Goal: Task Accomplishment & Management: Use online tool/utility

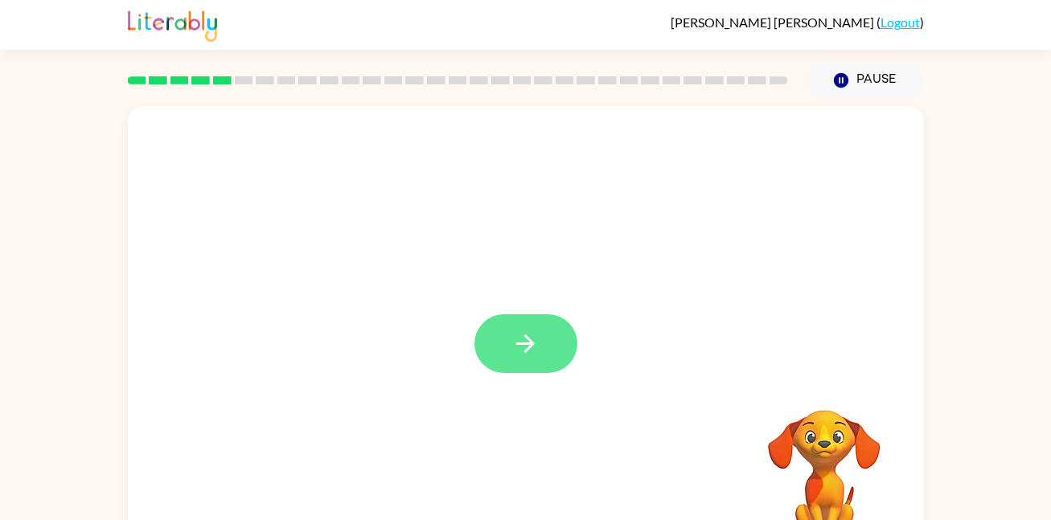
click at [538, 341] on icon "button" at bounding box center [525, 344] width 28 height 28
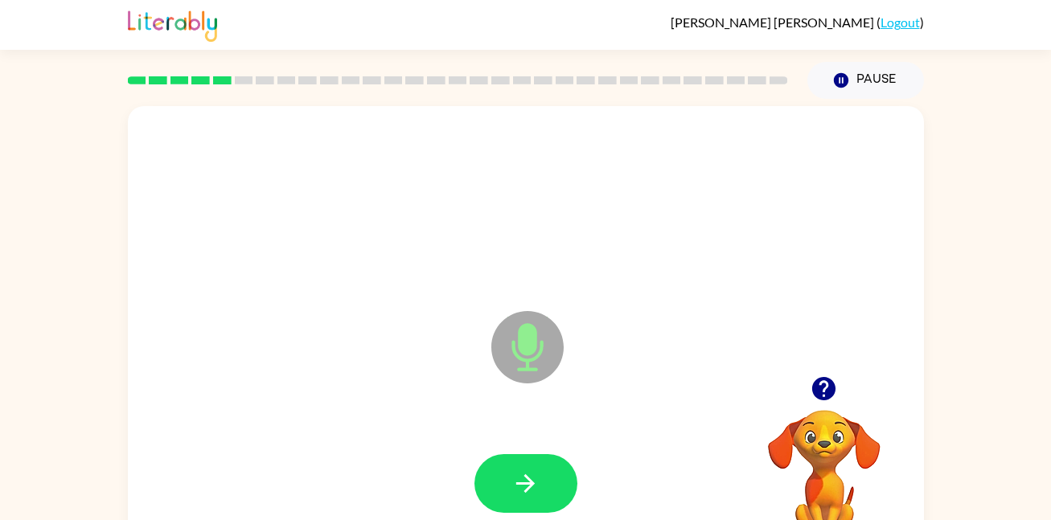
click at [538, 453] on div at bounding box center [526, 484] width 764 height 132
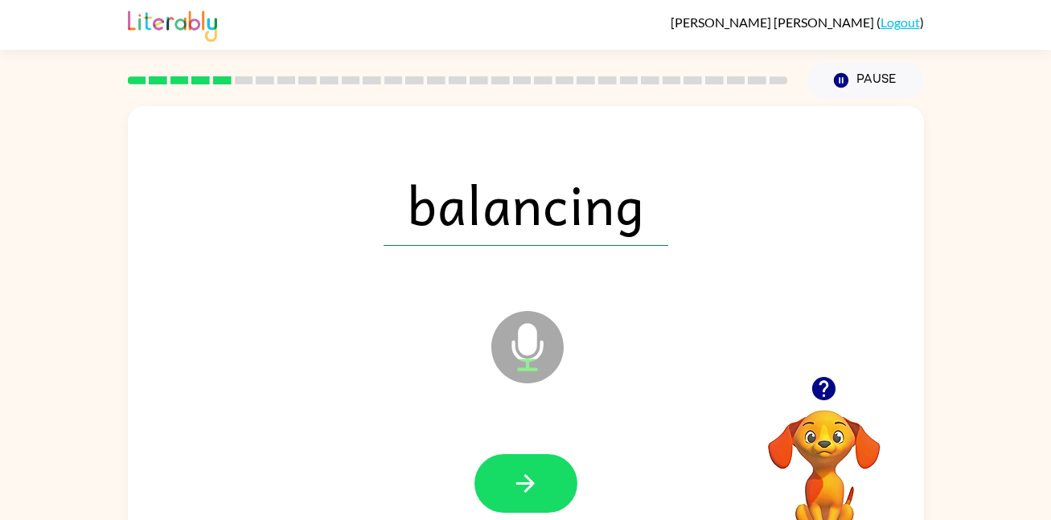
click at [538, 453] on div at bounding box center [526, 484] width 764 height 132
click at [532, 466] on button "button" at bounding box center [525, 483] width 103 height 59
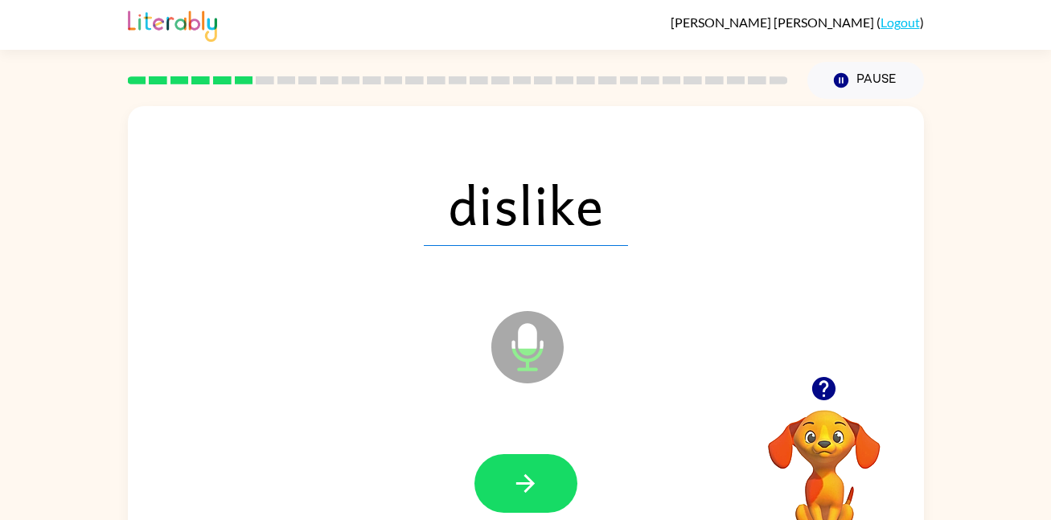
click at [532, 466] on button "button" at bounding box center [525, 483] width 103 height 59
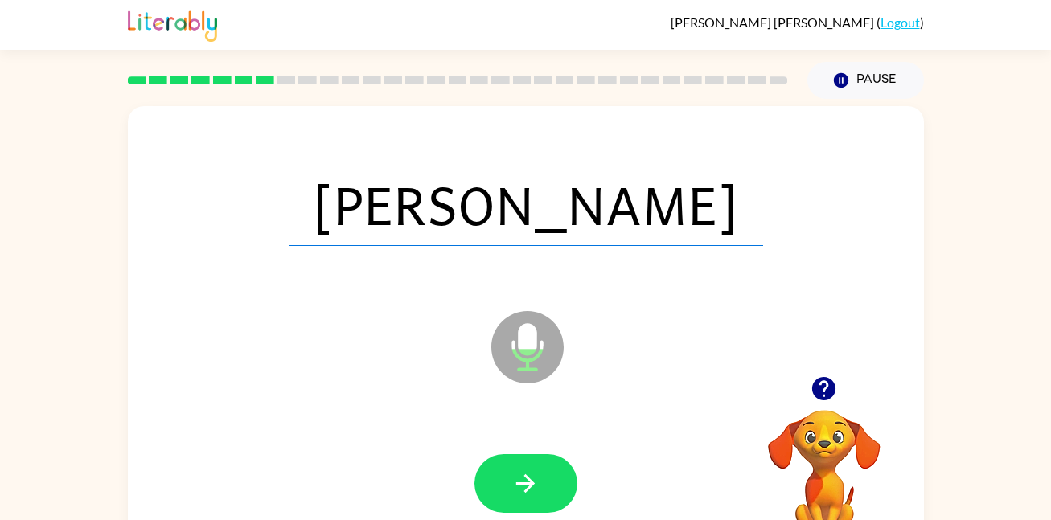
click at [532, 466] on button "button" at bounding box center [525, 483] width 103 height 59
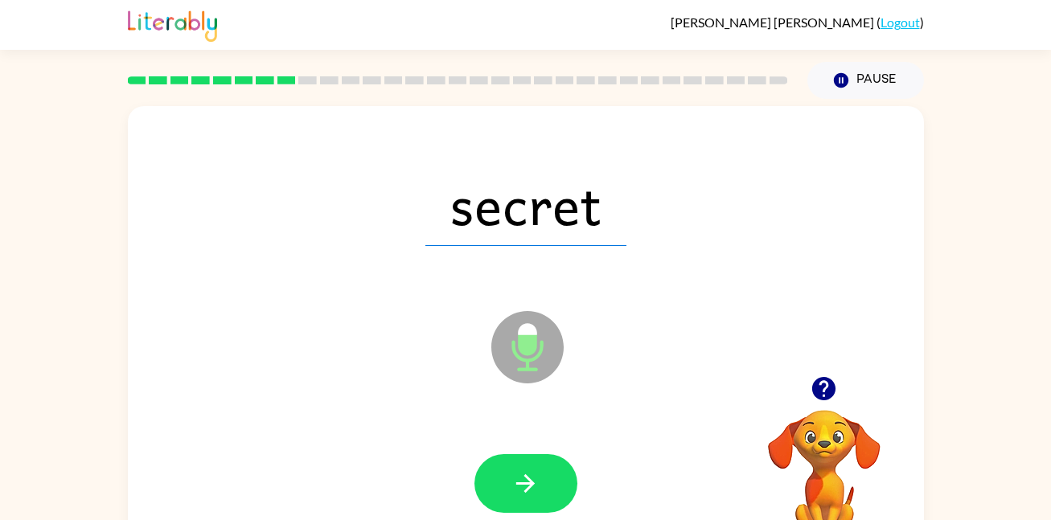
click at [532, 466] on button "button" at bounding box center [525, 483] width 103 height 59
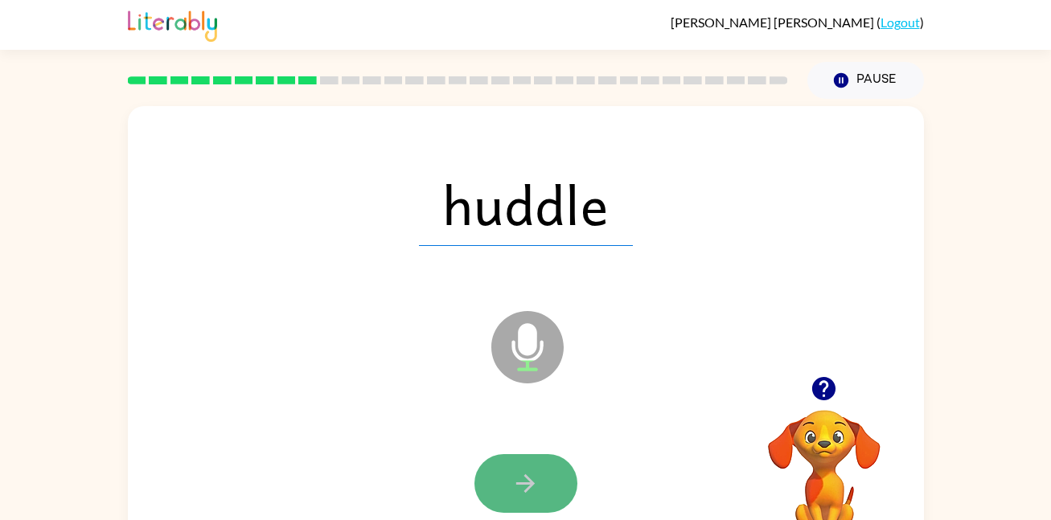
click at [519, 467] on button "button" at bounding box center [525, 483] width 103 height 59
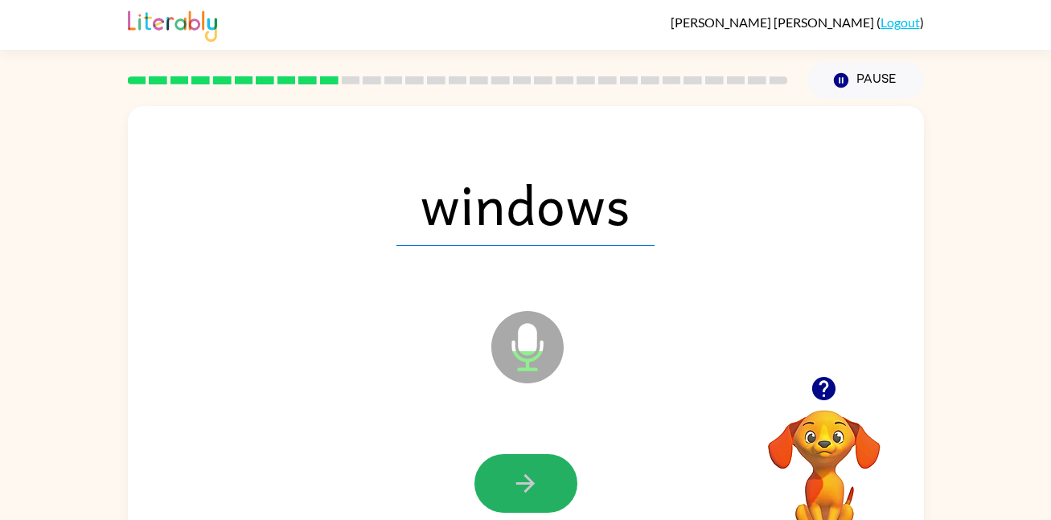
click at [519, 467] on button "button" at bounding box center [525, 483] width 103 height 59
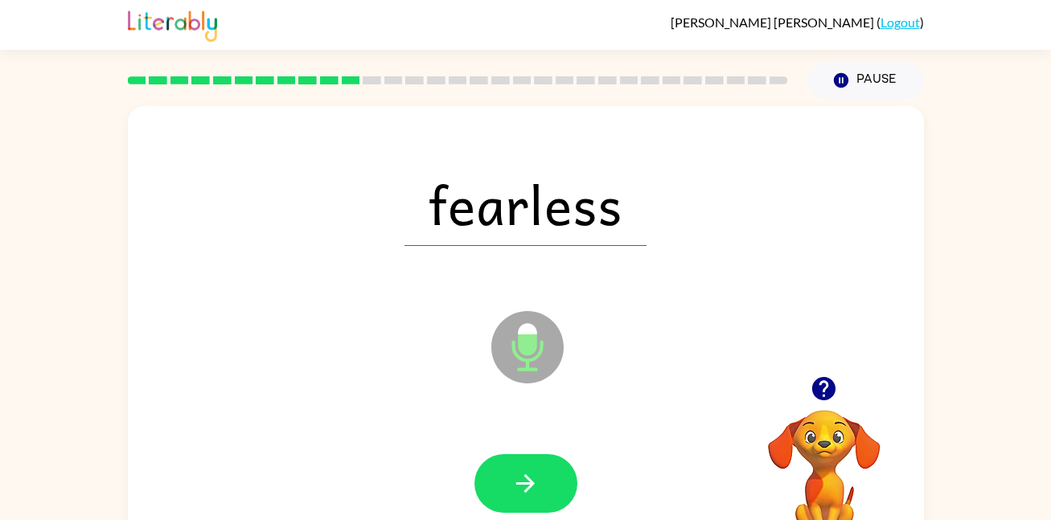
click at [519, 467] on button "button" at bounding box center [525, 483] width 103 height 59
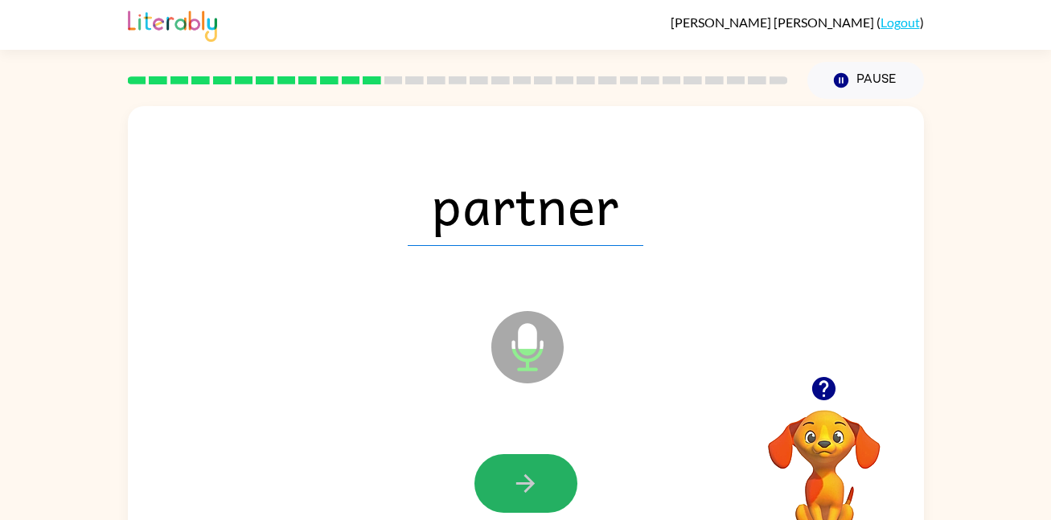
click at [519, 467] on button "button" at bounding box center [525, 483] width 103 height 59
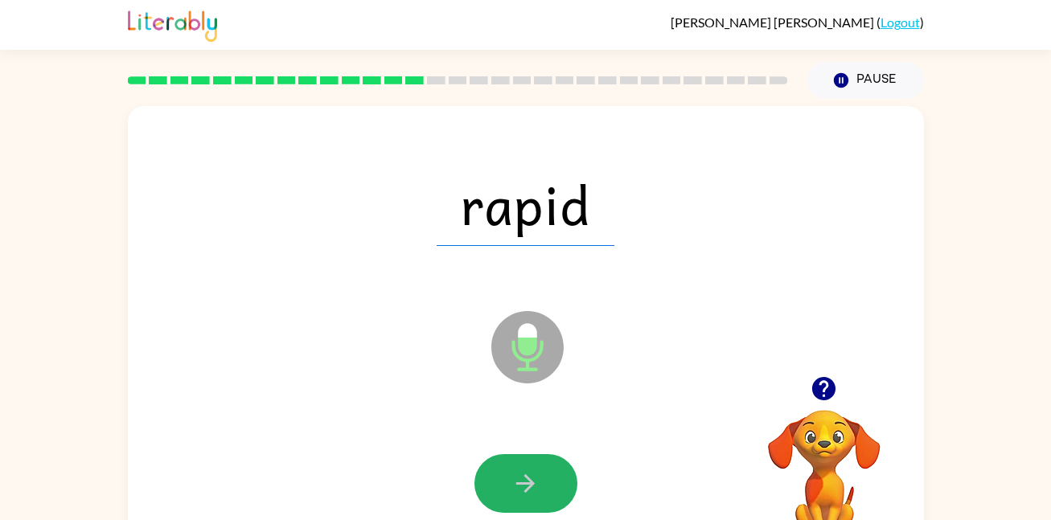
click at [519, 467] on button "button" at bounding box center [525, 483] width 103 height 59
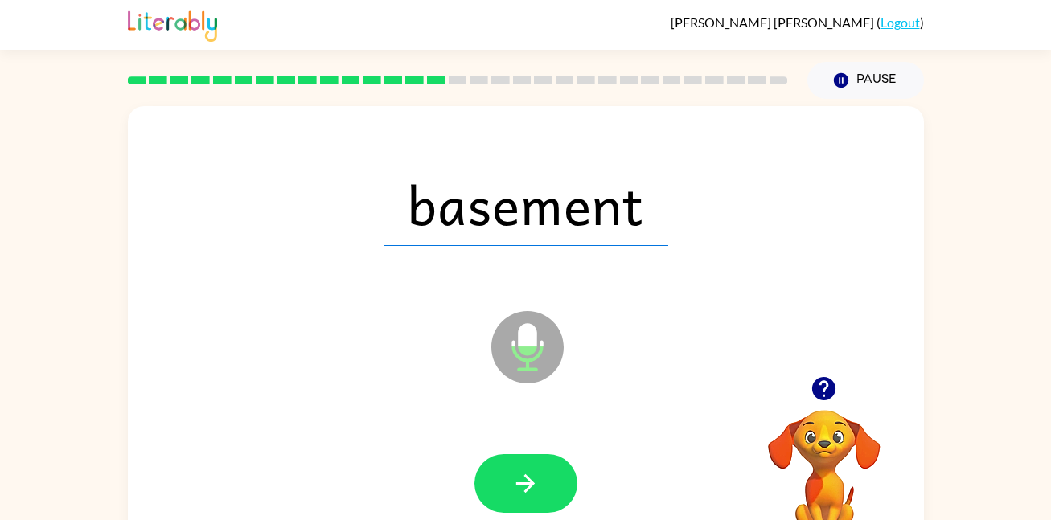
click at [519, 467] on button "button" at bounding box center [525, 483] width 103 height 59
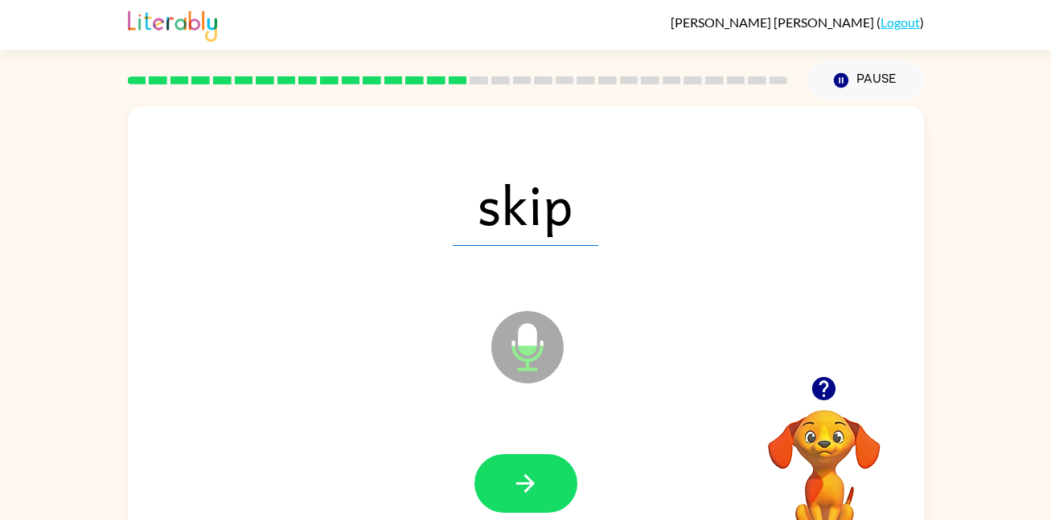
click at [519, 467] on button "button" at bounding box center [525, 483] width 103 height 59
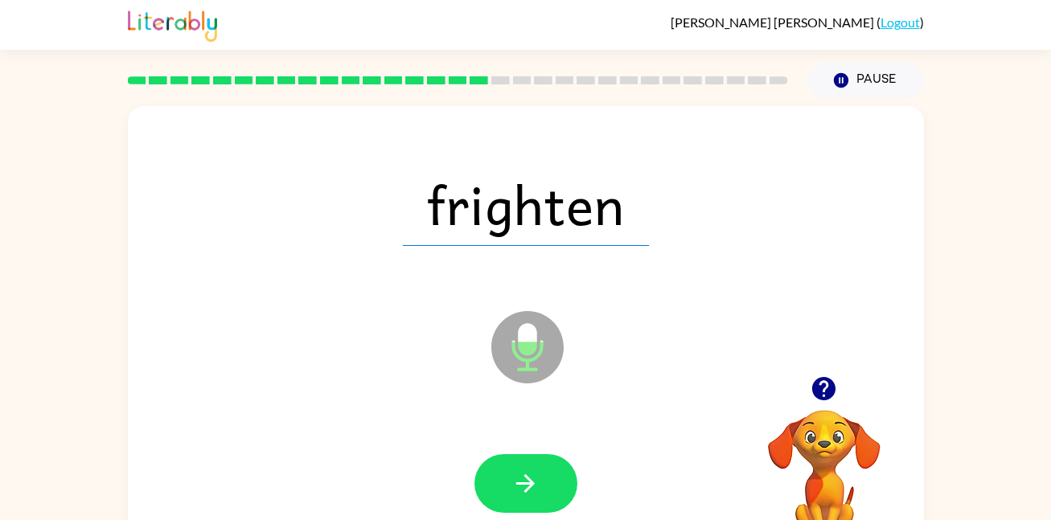
click at [519, 467] on button "button" at bounding box center [525, 483] width 103 height 59
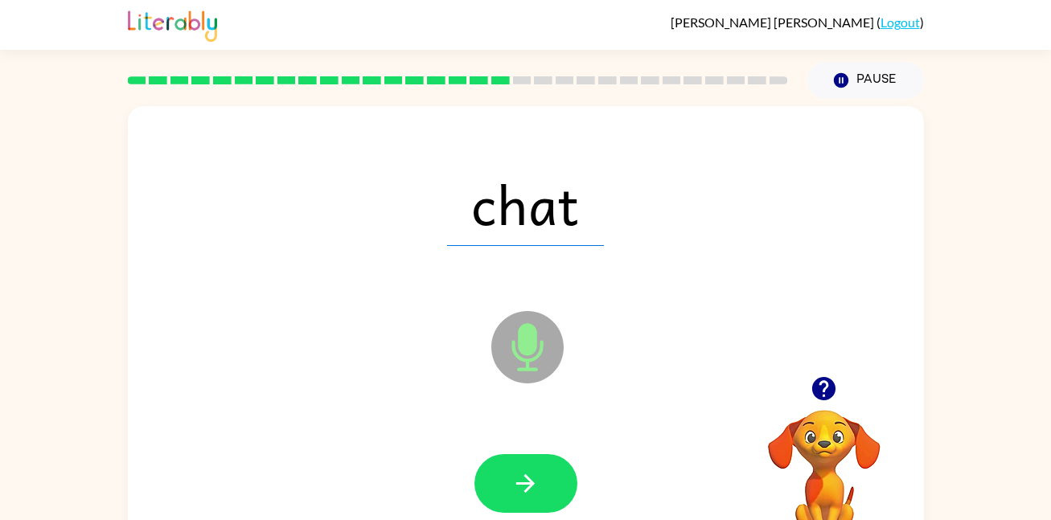
click at [519, 467] on button "button" at bounding box center [525, 483] width 103 height 59
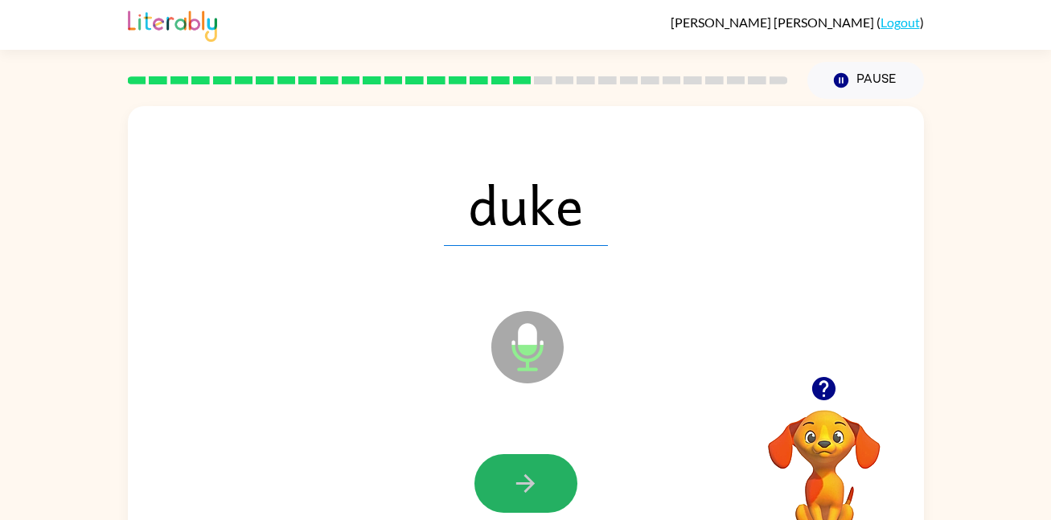
click at [519, 467] on button "button" at bounding box center [525, 483] width 103 height 59
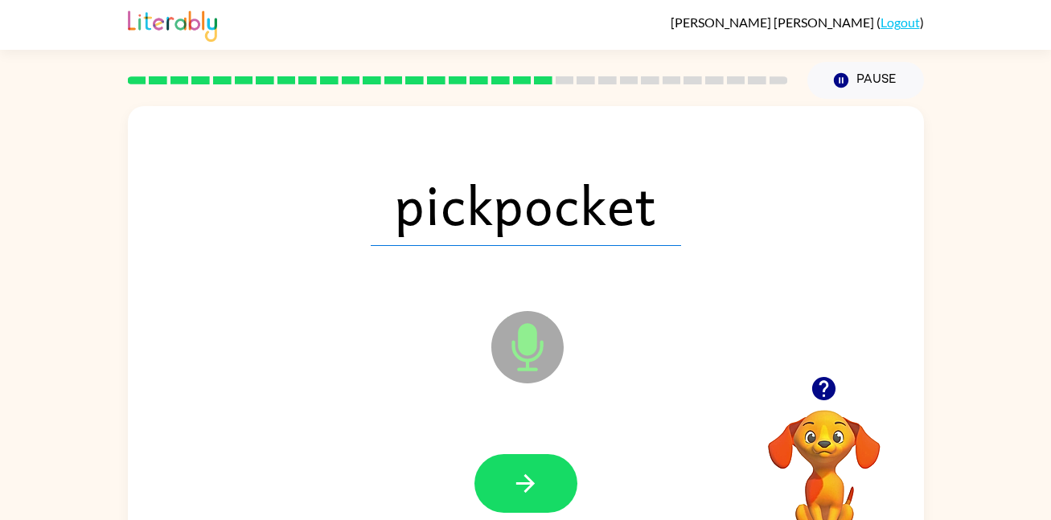
click at [519, 467] on button "button" at bounding box center [525, 483] width 103 height 59
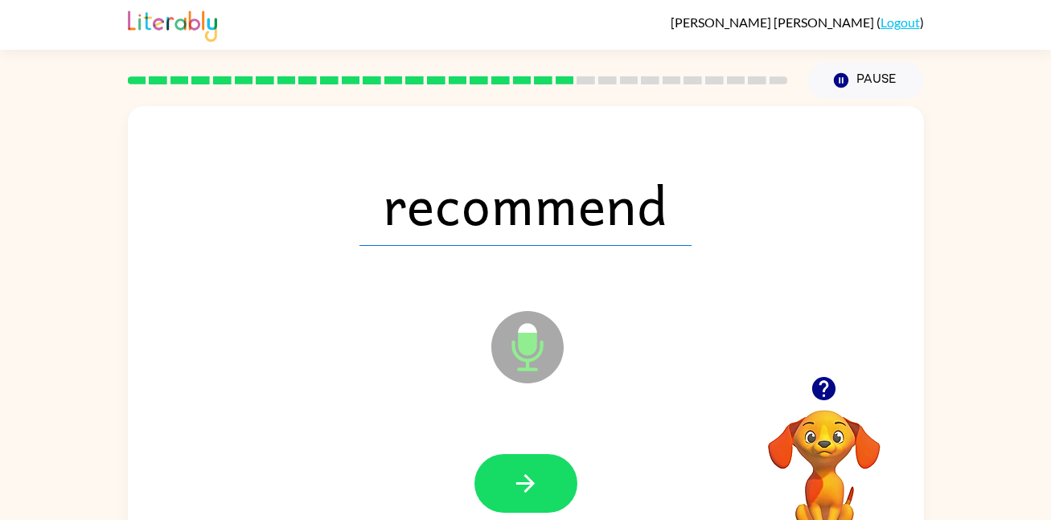
click at [519, 467] on button "button" at bounding box center [525, 483] width 103 height 59
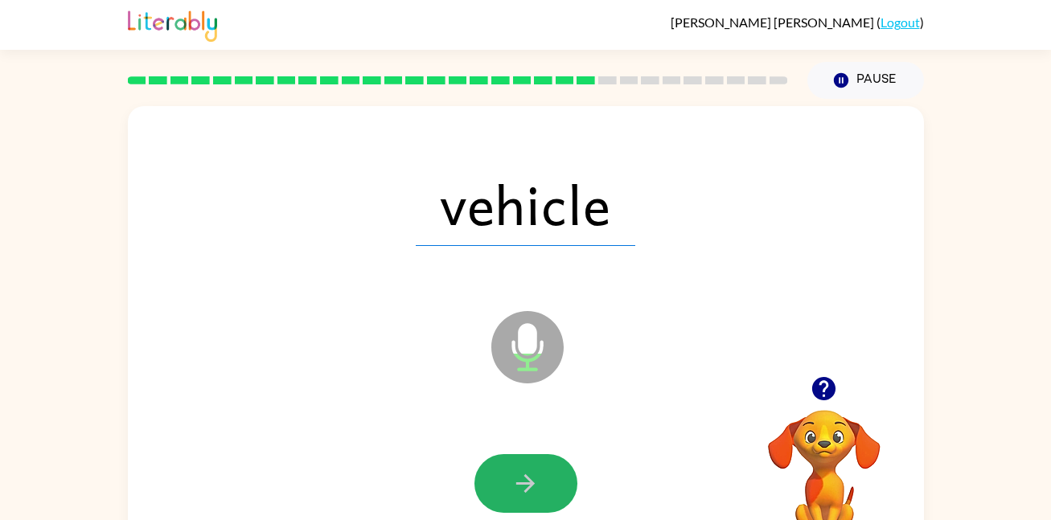
click at [519, 467] on button "button" at bounding box center [525, 483] width 103 height 59
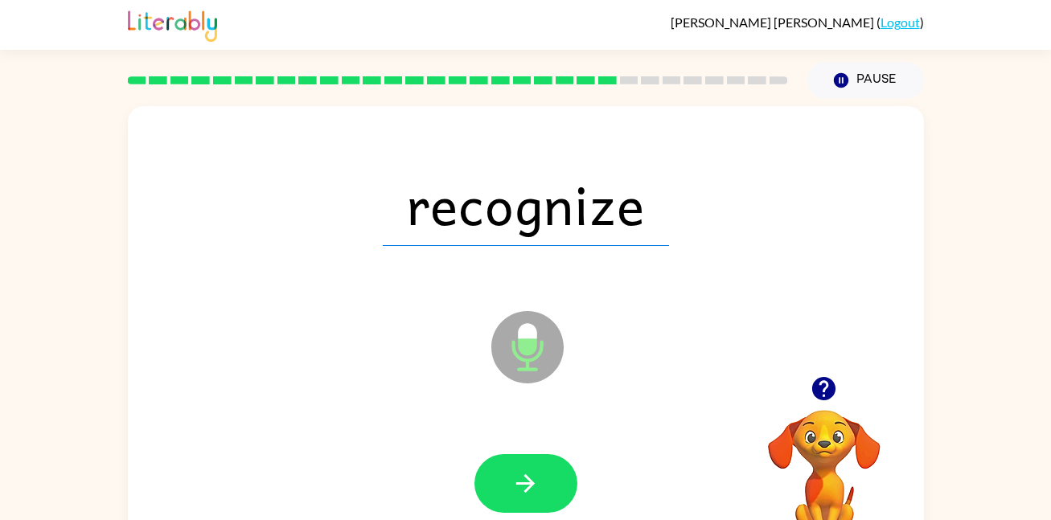
click at [462, 419] on div at bounding box center [526, 484] width 764 height 132
click at [503, 478] on button "button" at bounding box center [525, 483] width 103 height 59
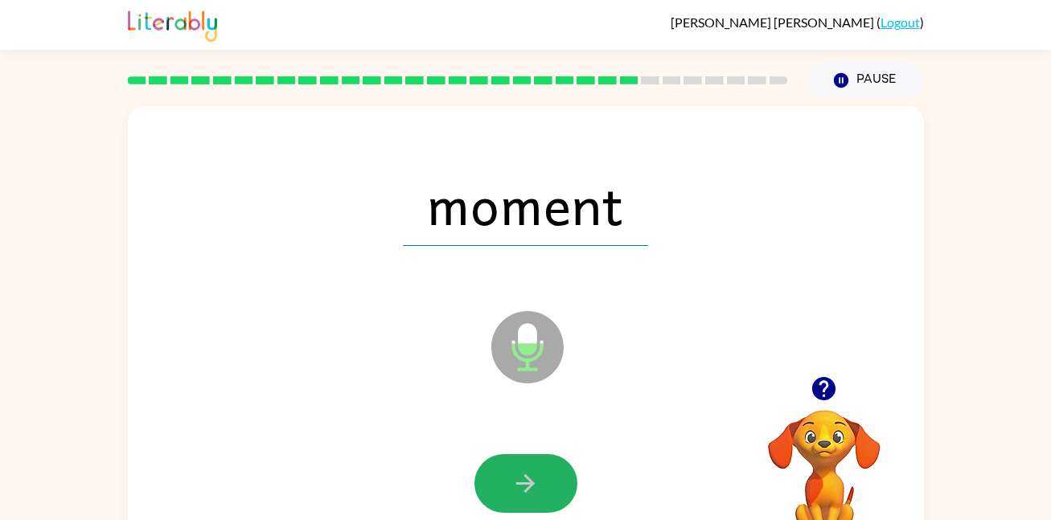
click at [503, 478] on button "button" at bounding box center [525, 483] width 103 height 59
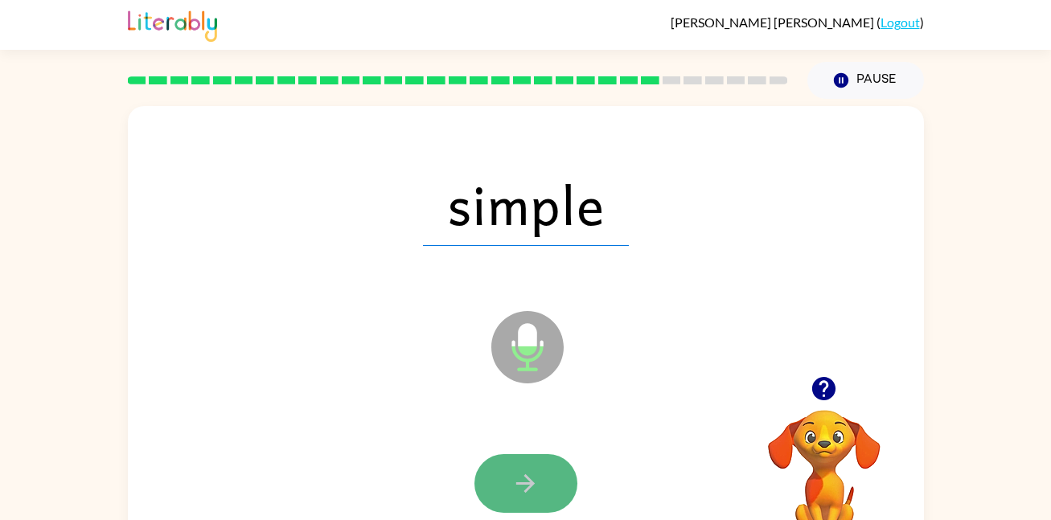
click at [501, 478] on button "button" at bounding box center [525, 483] width 103 height 59
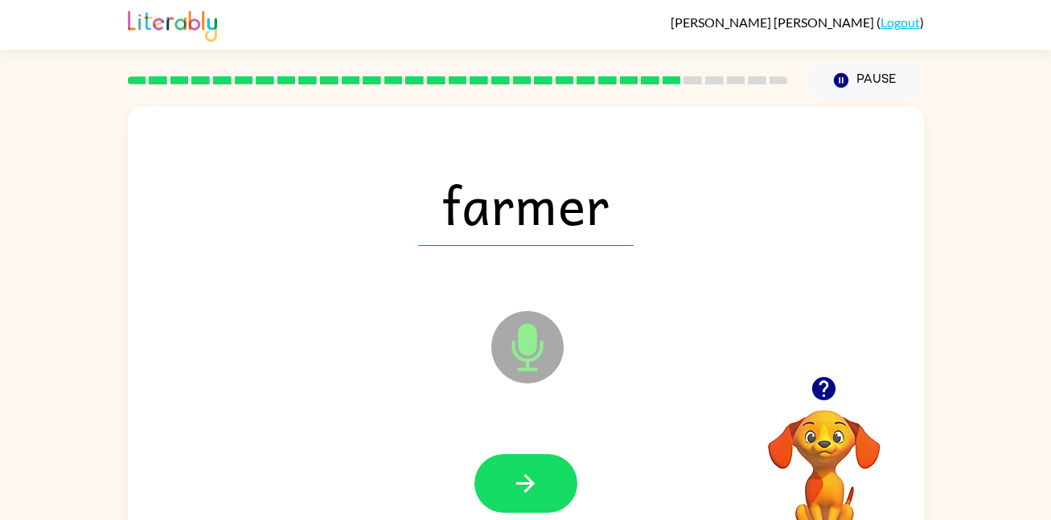
click at [501, 478] on button "button" at bounding box center [525, 483] width 103 height 59
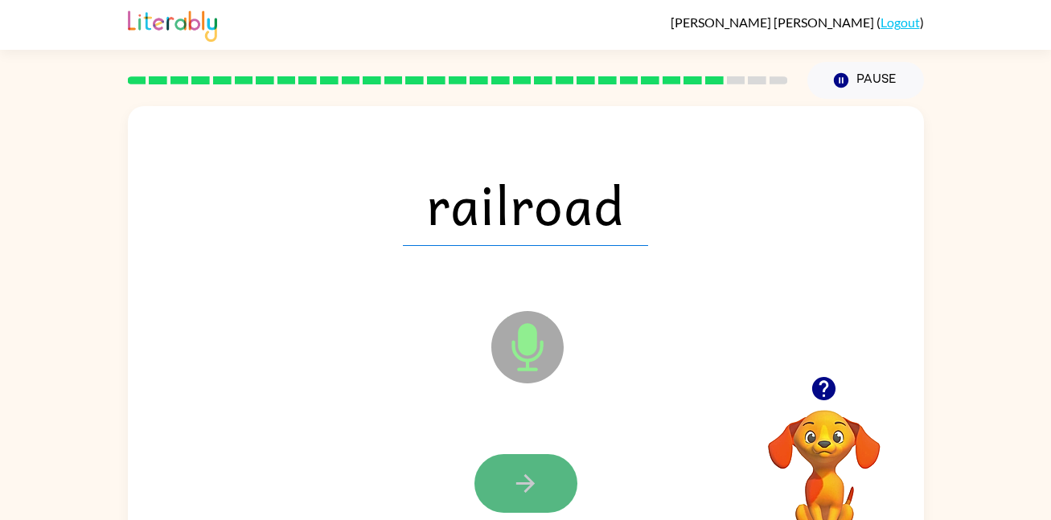
click at [524, 479] on icon "button" at bounding box center [525, 484] width 28 height 28
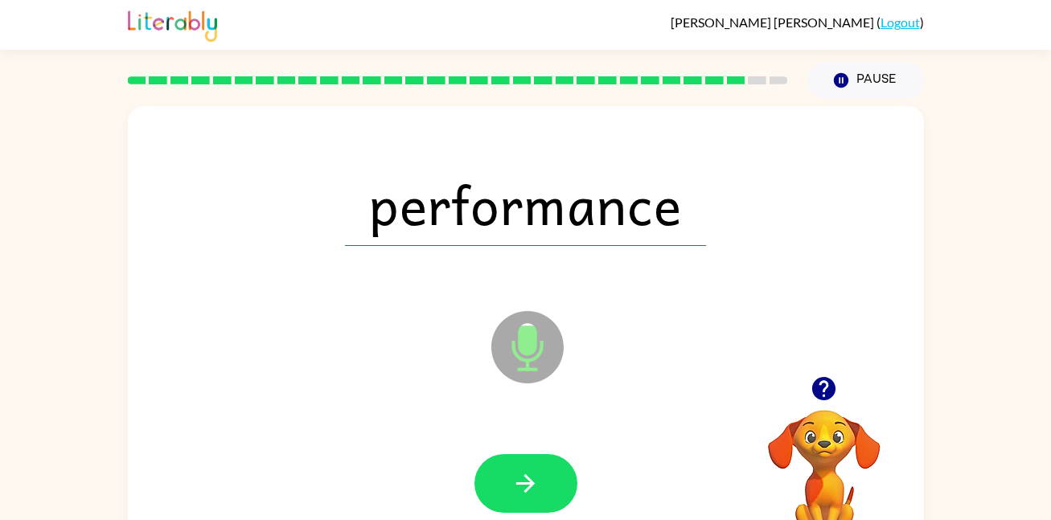
click at [524, 479] on icon "button" at bounding box center [525, 484] width 28 height 28
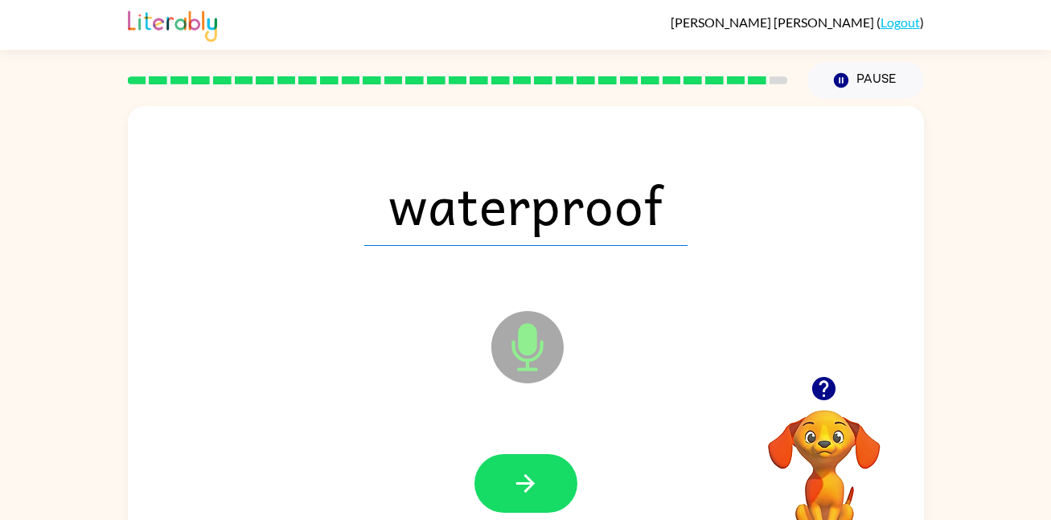
click at [524, 479] on icon "button" at bounding box center [525, 484] width 28 height 28
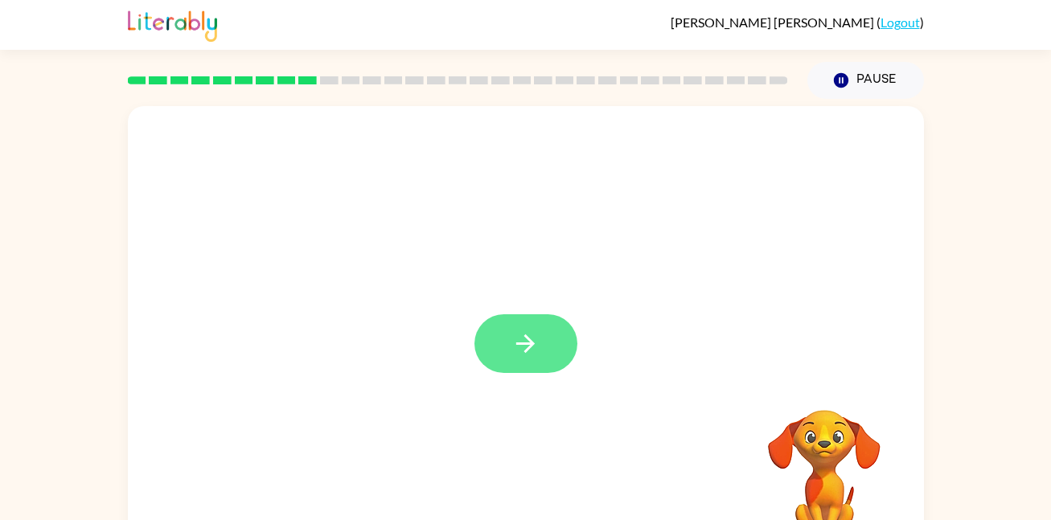
click at [558, 325] on button "button" at bounding box center [525, 343] width 103 height 59
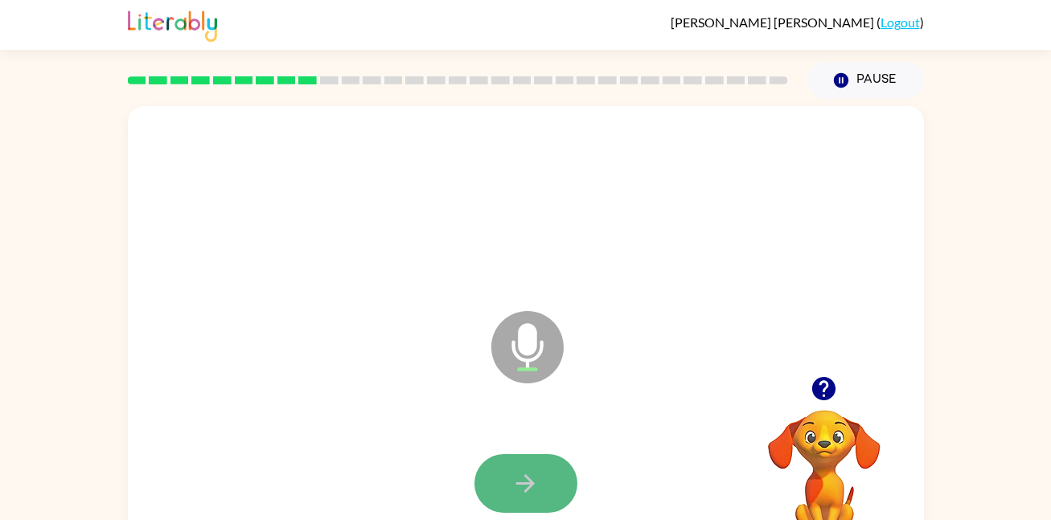
click at [533, 467] on button "button" at bounding box center [525, 483] width 103 height 59
click at [544, 468] on button "button" at bounding box center [525, 483] width 103 height 59
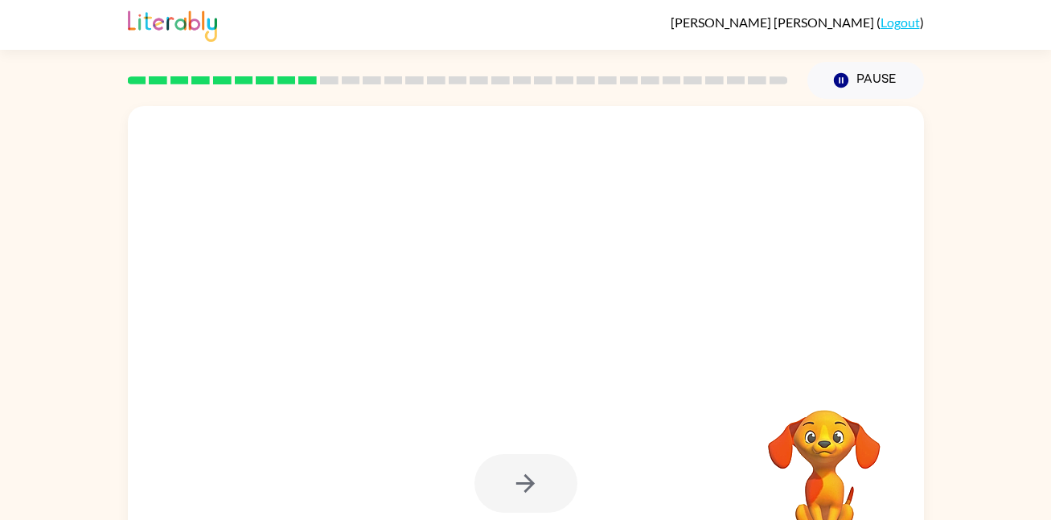
click at [544, 468] on button "button" at bounding box center [525, 483] width 103 height 59
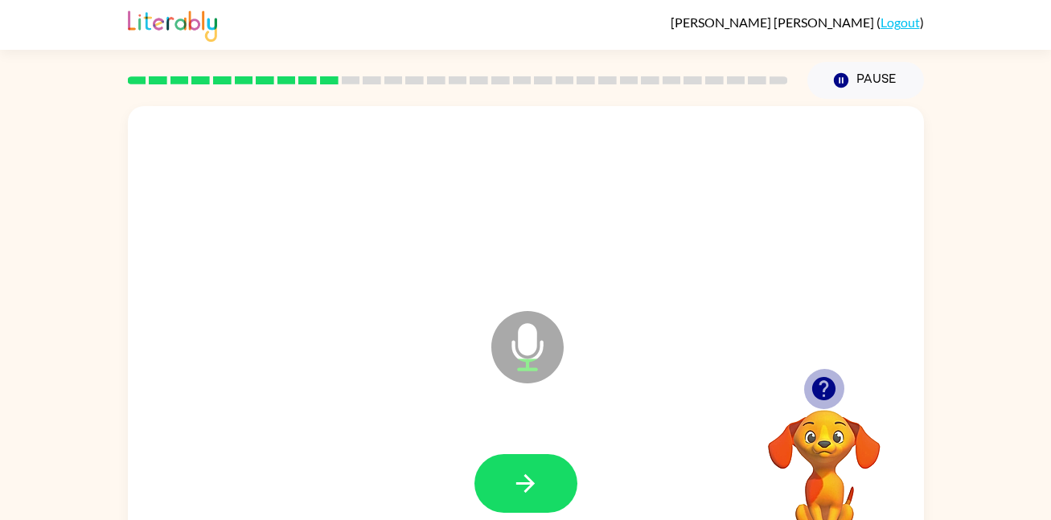
click at [818, 391] on icon "button" at bounding box center [823, 388] width 23 height 23
click at [818, 391] on video "Your browser must support playing .mp4 files to use Literably. Please try using…" at bounding box center [824, 465] width 161 height 161
click at [818, 391] on icon "button" at bounding box center [823, 388] width 23 height 23
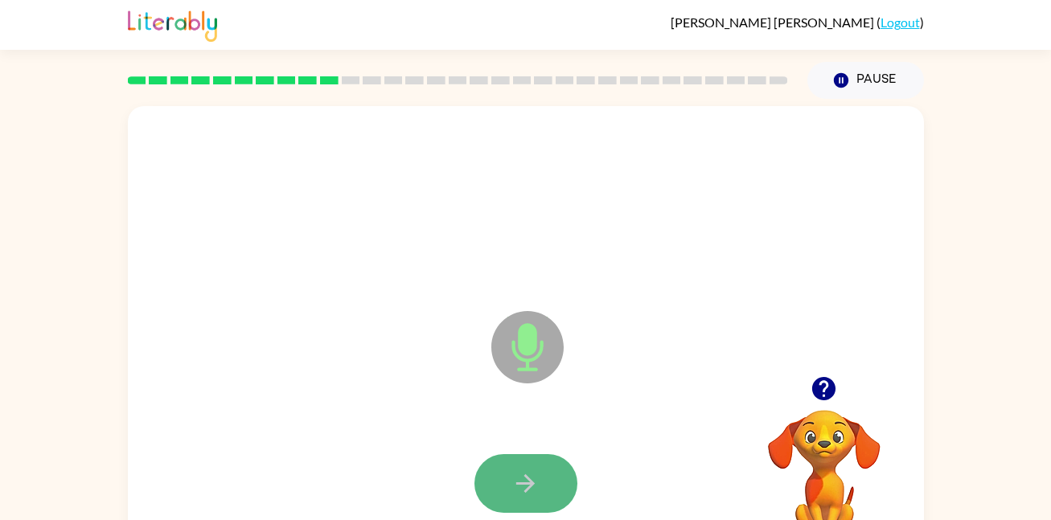
click at [515, 462] on button "button" at bounding box center [525, 483] width 103 height 59
click at [523, 485] on icon "button" at bounding box center [525, 484] width 28 height 28
